Goal: Information Seeking & Learning: Learn about a topic

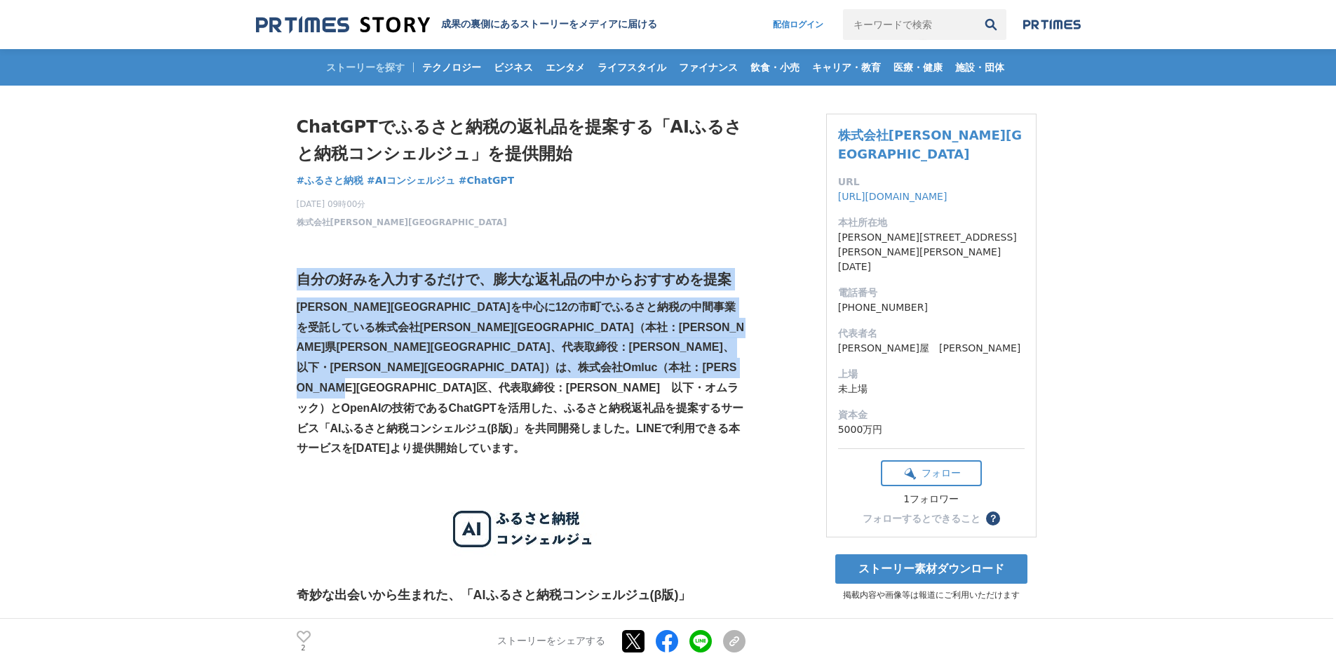
drag, startPoint x: 514, startPoint y: 351, endPoint x: 447, endPoint y: 411, distance: 89.9
click at [647, 369] on strong "[PERSON_NAME][GEOGRAPHIC_DATA]を中心に12の市町でふるさと納税の中間事業を受託している株式会社[PERSON_NAME][GEO…" at bounding box center [521, 378] width 448 height 154
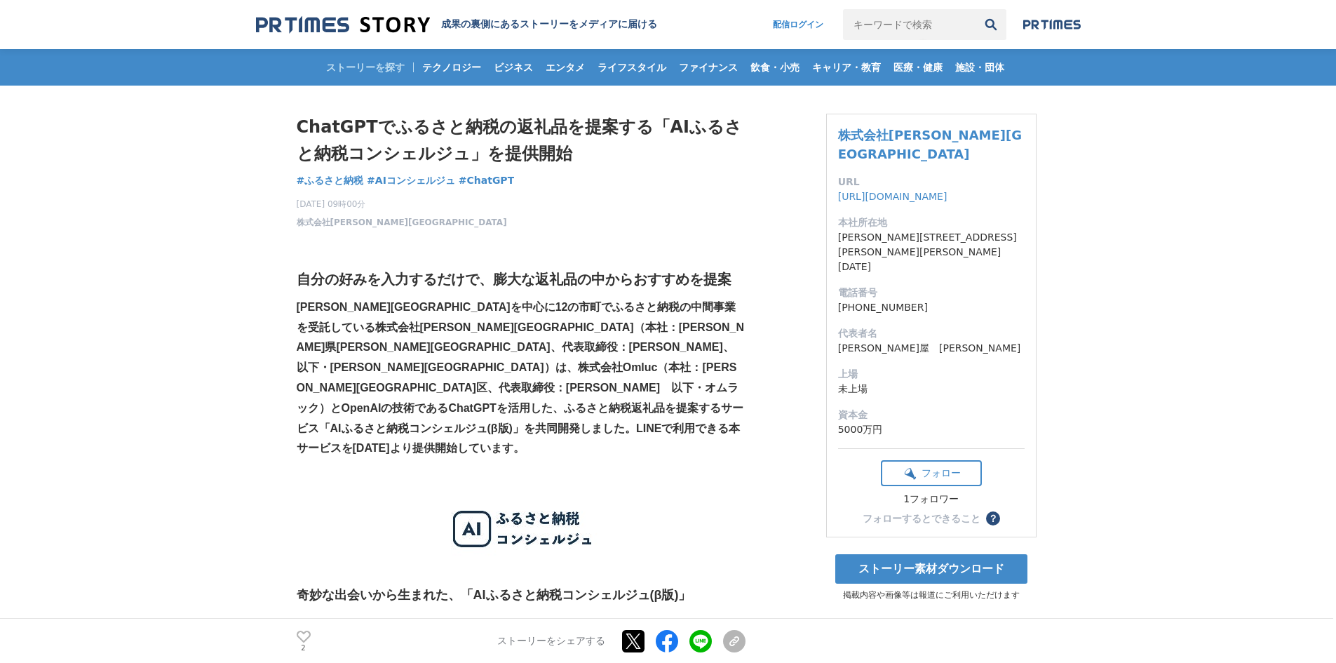
click at [698, 348] on strong "[PERSON_NAME][GEOGRAPHIC_DATA]を中心に12の市町でふるさと納税の中間事業を受託している株式会社[PERSON_NAME][GEO…" at bounding box center [521, 378] width 448 height 154
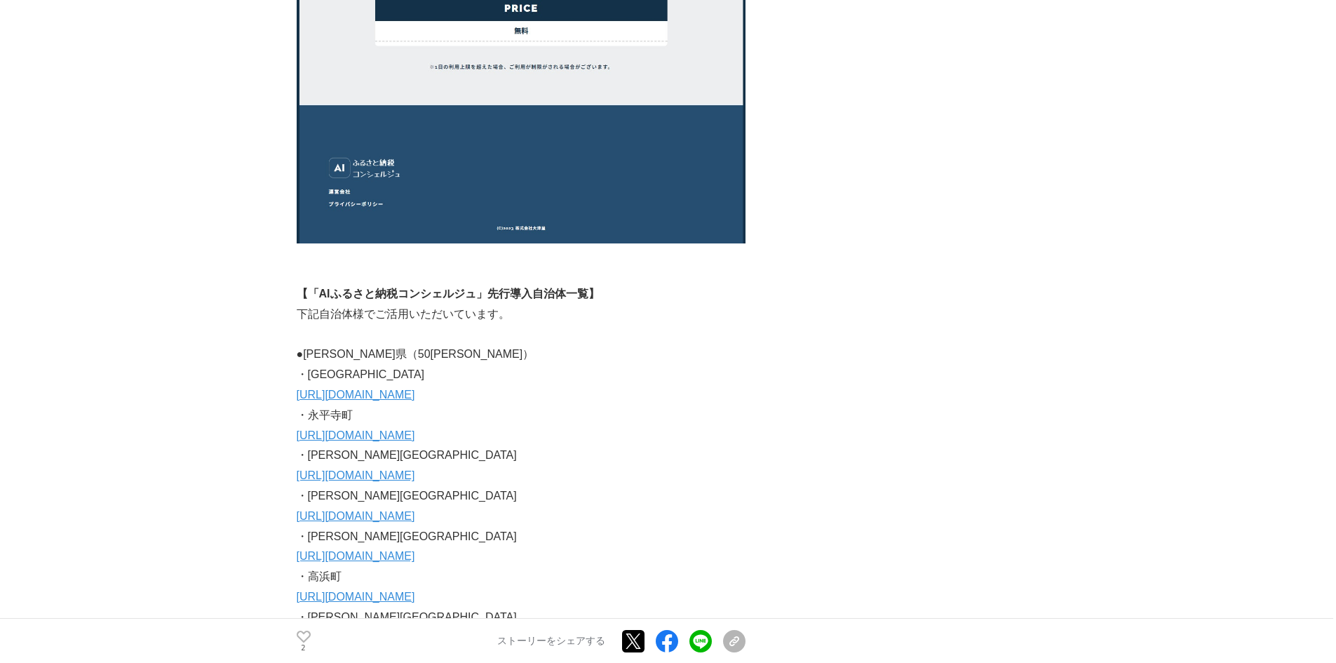
scroll to position [5470, 0]
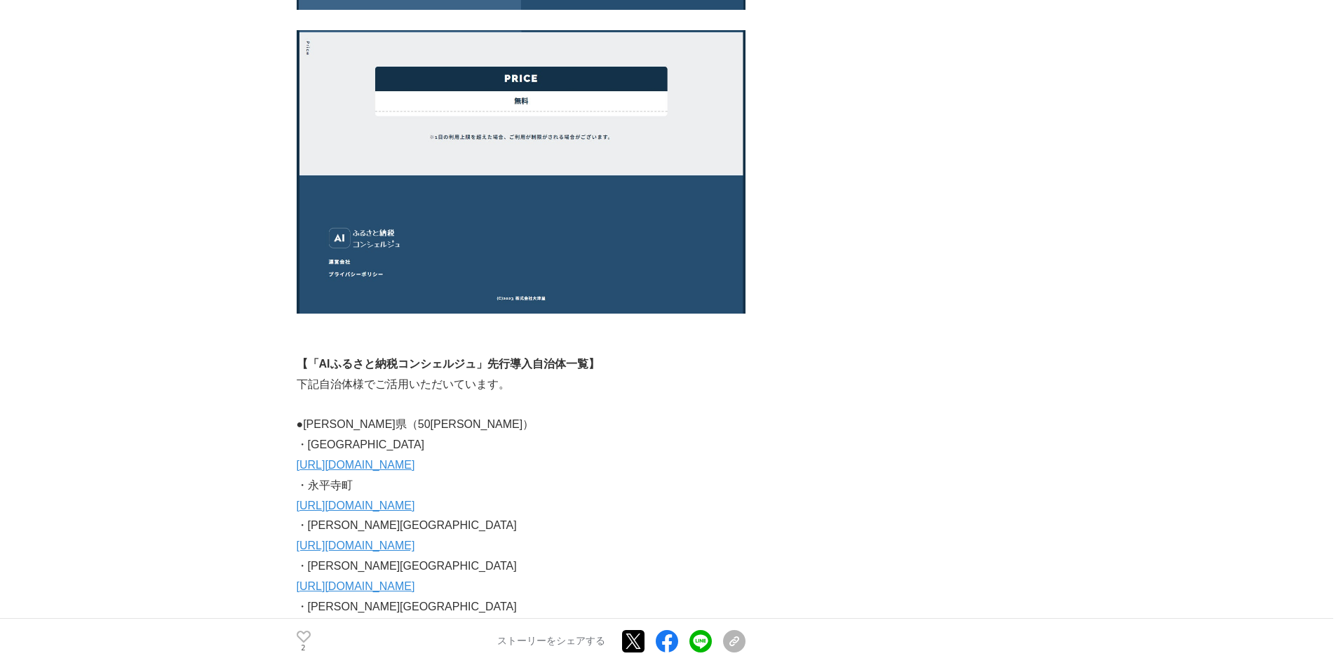
click at [415, 459] on link "[URL][DOMAIN_NAME]" at bounding box center [356, 465] width 119 height 12
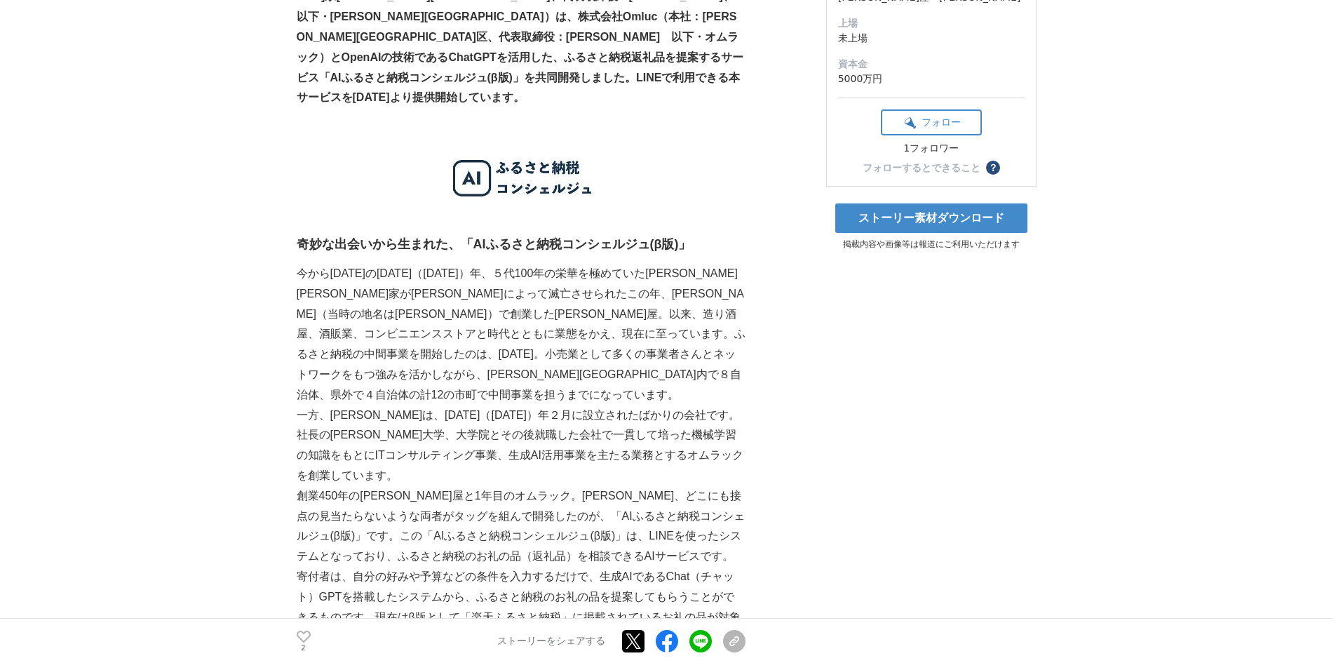
scroll to position [0, 0]
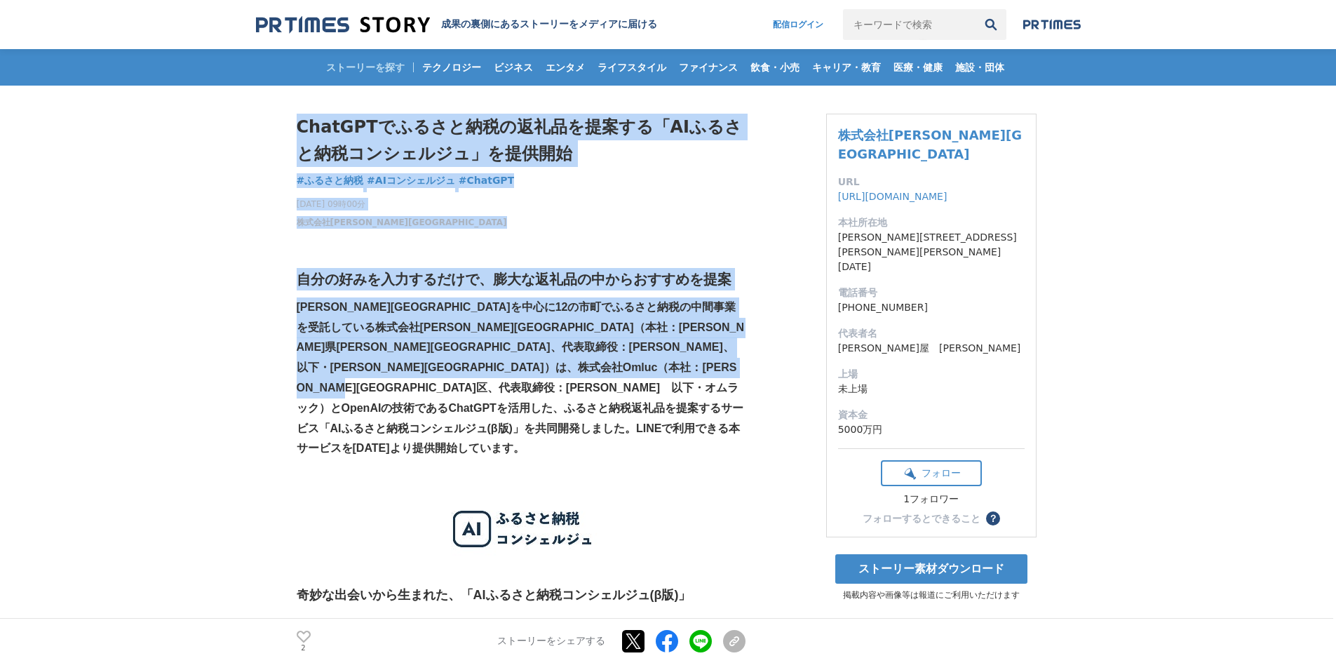
drag, startPoint x: 293, startPoint y: 284, endPoint x: 421, endPoint y: 417, distance: 184.0
click at [311, 404] on strong "[PERSON_NAME][GEOGRAPHIC_DATA]を中心に12の市町でふるさと納税の中間事業を受託している株式会社[PERSON_NAME][GEO…" at bounding box center [521, 378] width 448 height 154
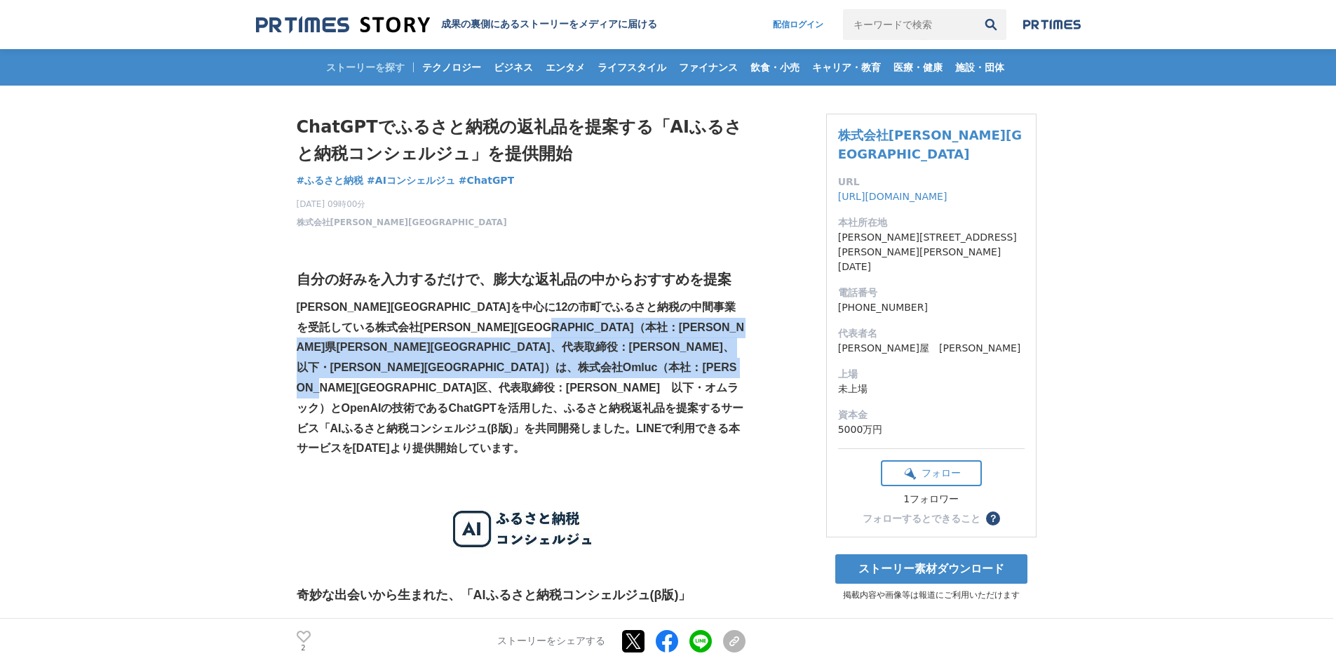
drag, startPoint x: 299, startPoint y: 357, endPoint x: 383, endPoint y: 412, distance: 100.4
click at [383, 412] on p "[PERSON_NAME][GEOGRAPHIC_DATA]を中心に12の市町でふるさと納税の中間事業を受託している株式会社[PERSON_NAME][GEO…" at bounding box center [521, 377] width 449 height 161
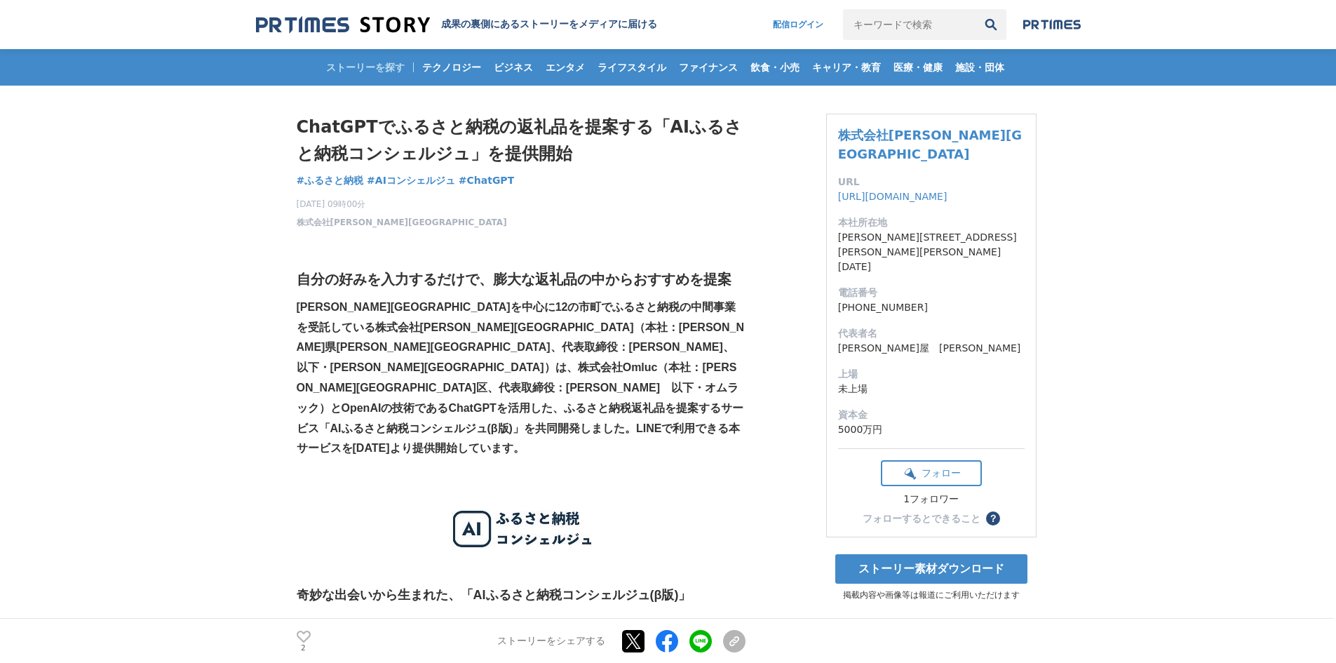
click at [436, 459] on p at bounding box center [521, 469] width 449 height 20
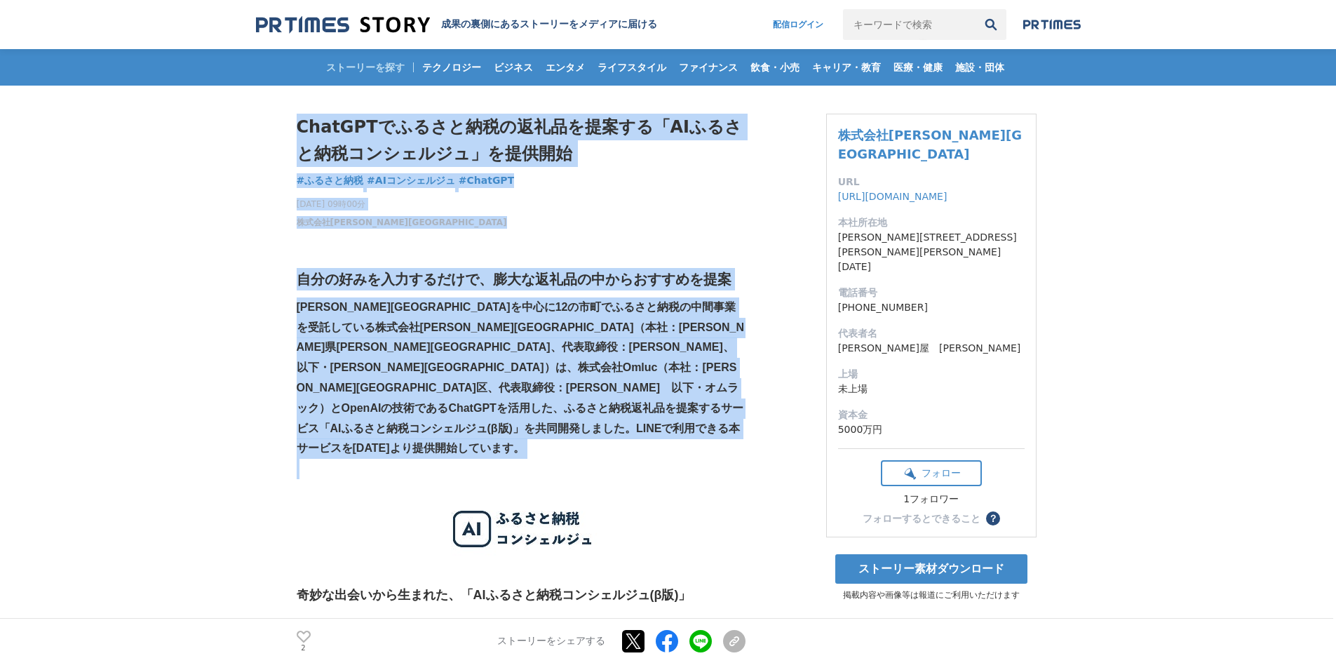
drag, startPoint x: 436, startPoint y: 421, endPoint x: 269, endPoint y: 374, distance: 174.1
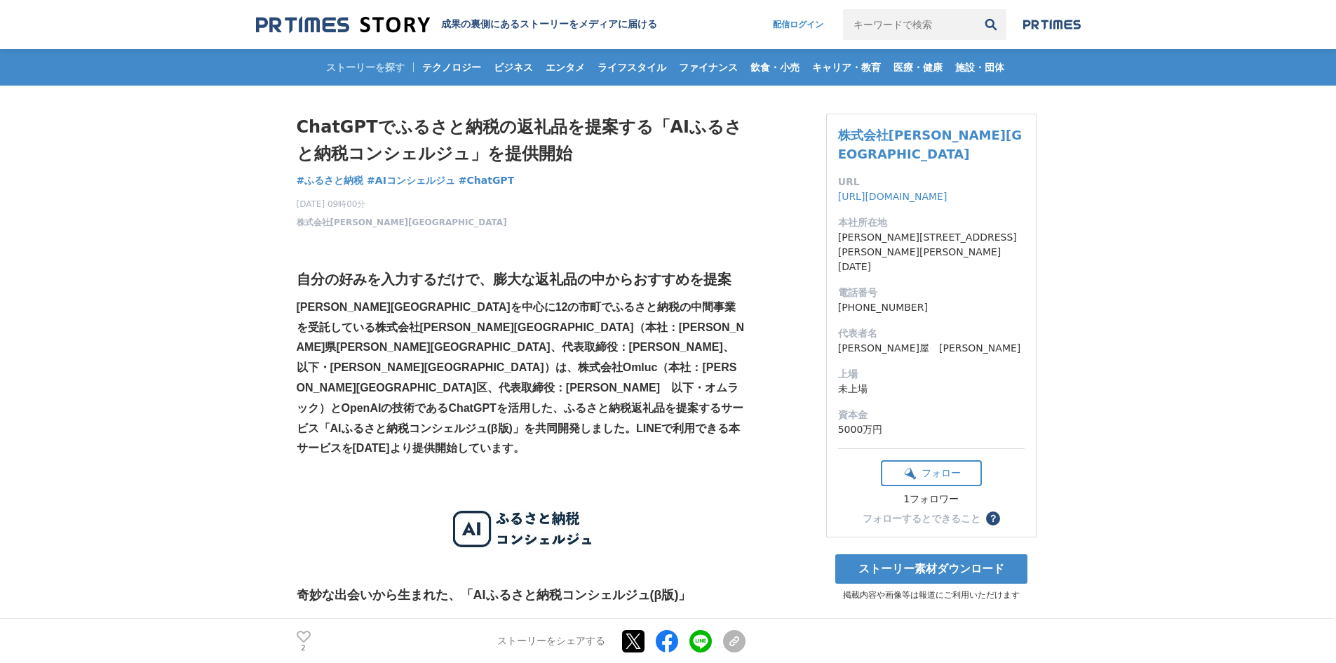
drag, startPoint x: 144, startPoint y: 285, endPoint x: 83, endPoint y: 80, distance: 213.7
